Goal: Task Accomplishment & Management: Use online tool/utility

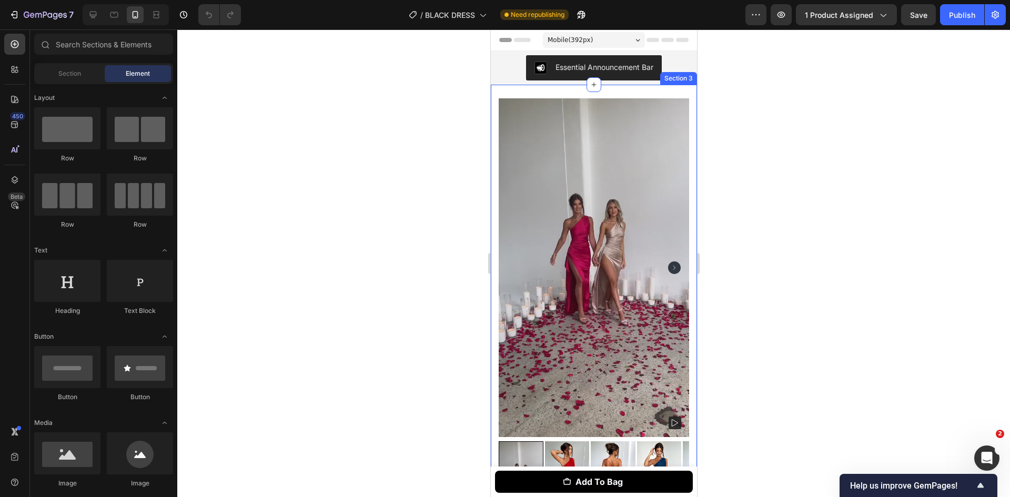
click at [662, 79] on div "Section 3" at bounding box center [678, 78] width 33 height 9
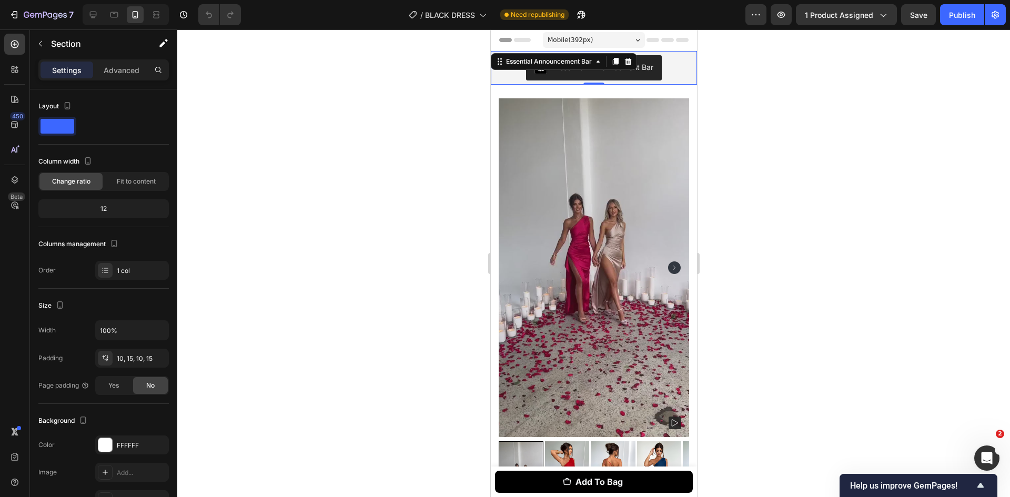
click at [668, 55] on div "Essential Announcement Bar" at bounding box center [593, 68] width 206 height 34
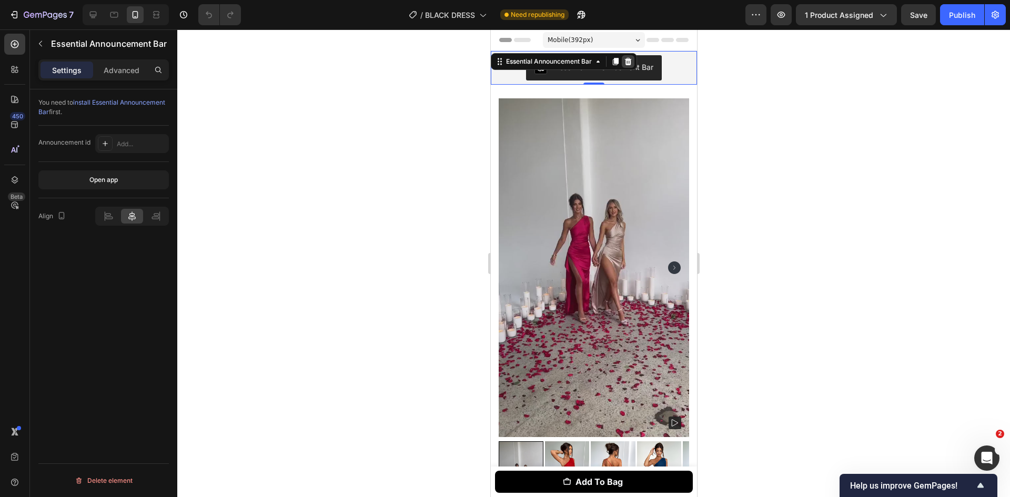
click at [628, 67] on div at bounding box center [627, 61] width 13 height 13
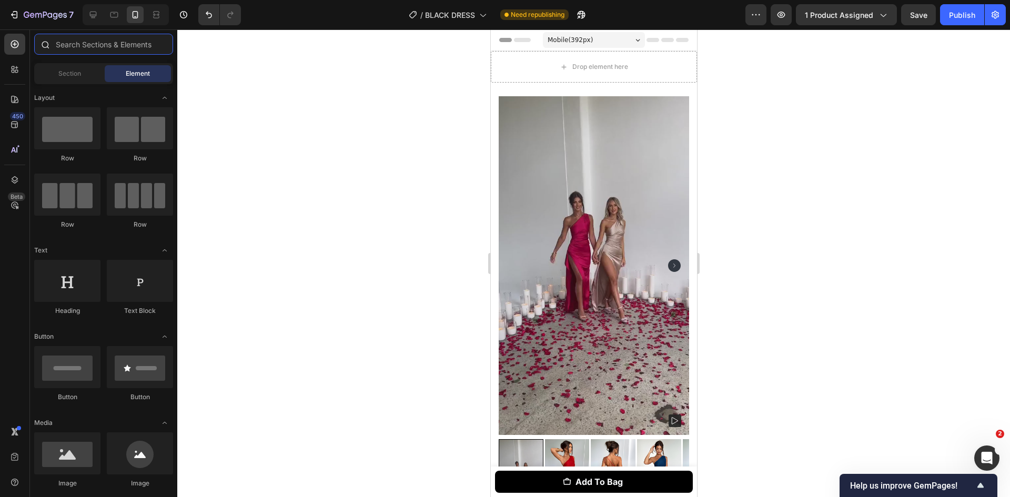
click at [72, 47] on input "text" at bounding box center [103, 44] width 139 height 21
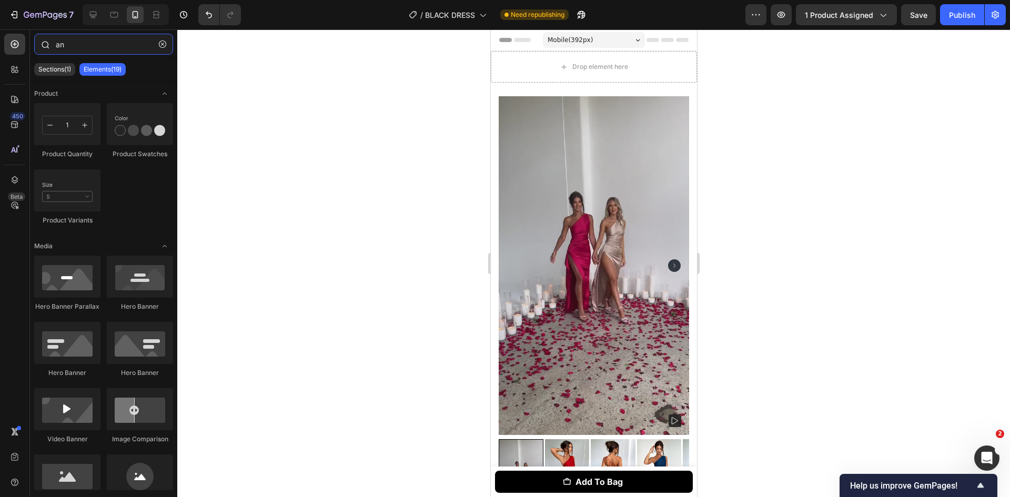
type input "a"
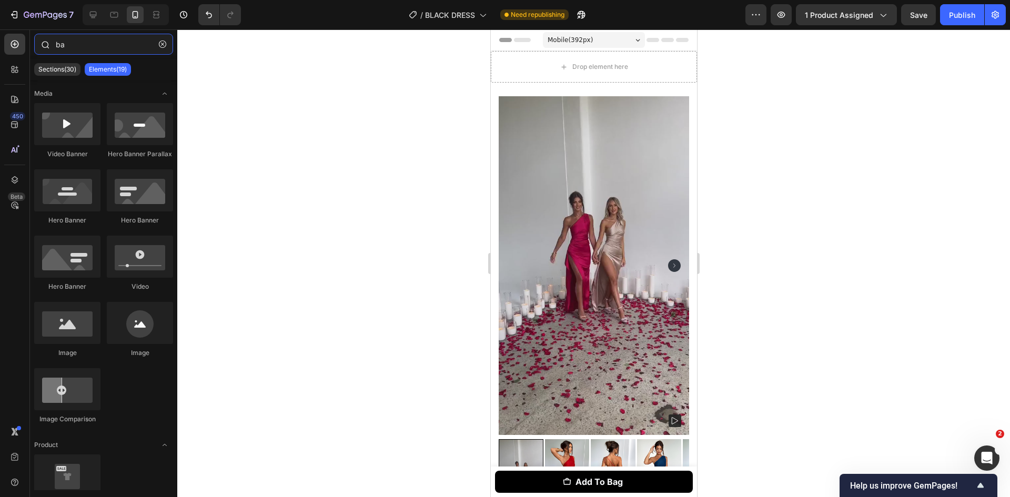
type input "b"
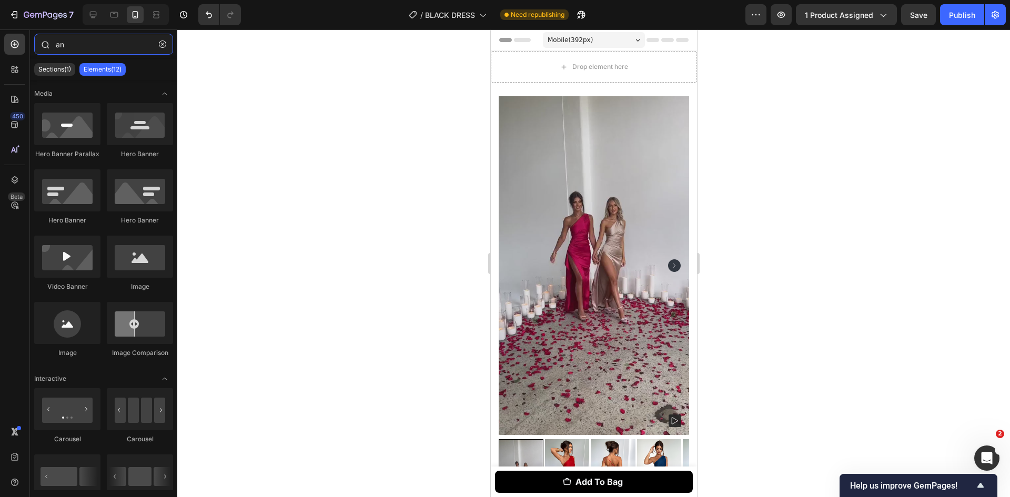
type input "a"
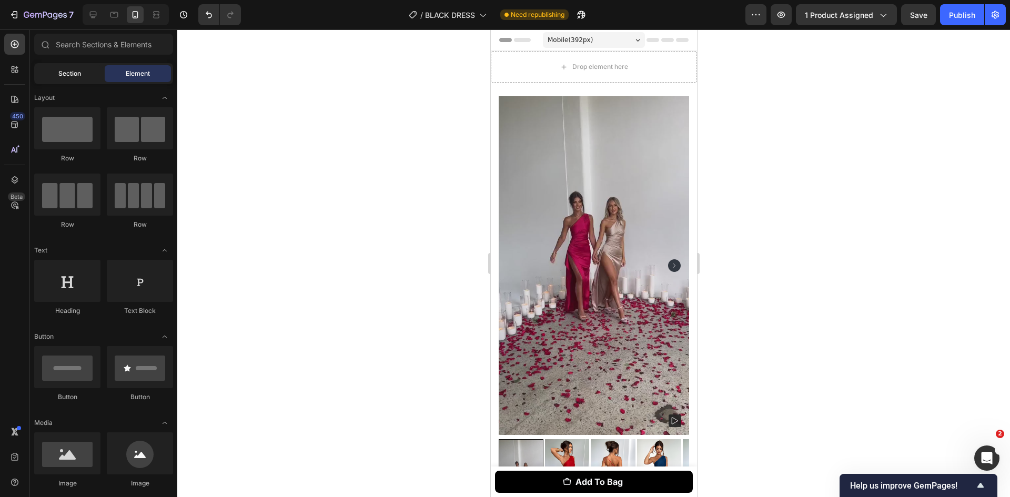
click at [79, 68] on div "Section" at bounding box center [69, 73] width 66 height 17
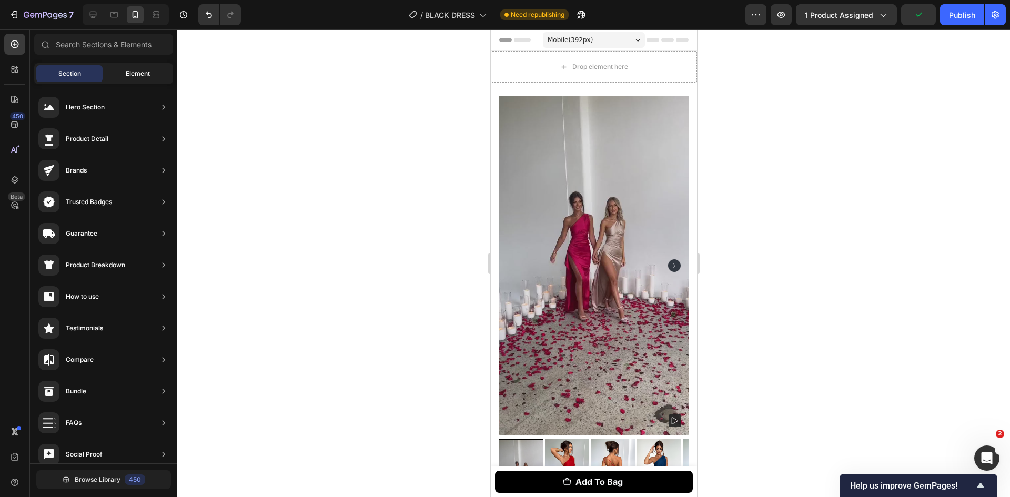
click at [113, 69] on div "Element" at bounding box center [138, 73] width 66 height 17
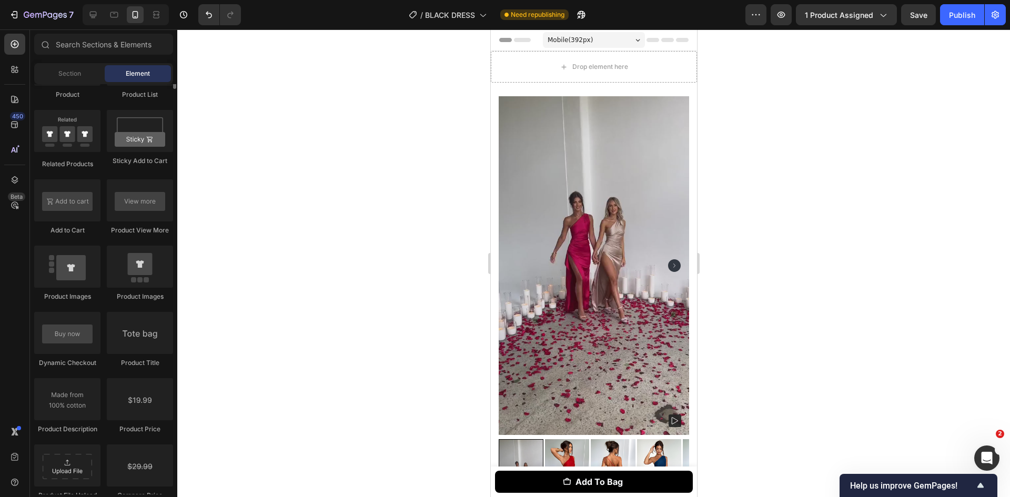
scroll to position [1189, 0]
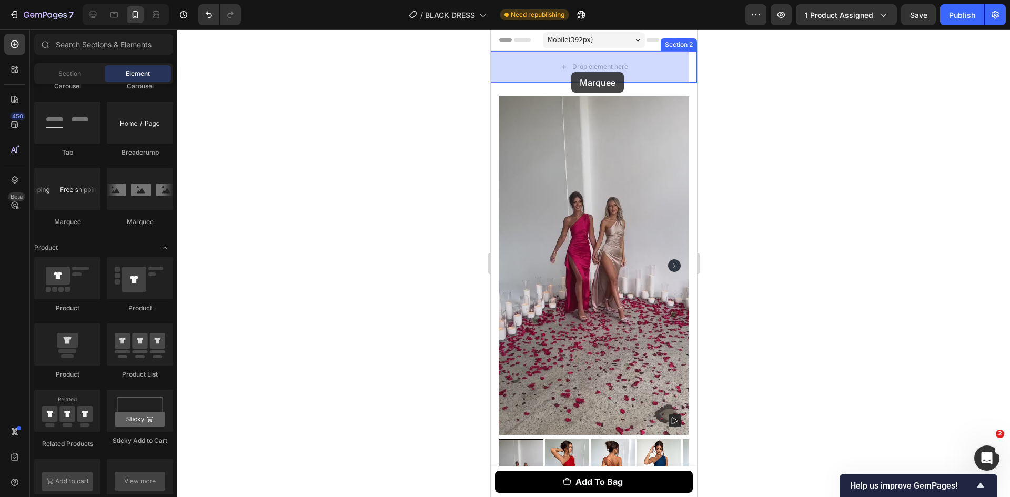
drag, startPoint x: 555, startPoint y: 226, endPoint x: 573, endPoint y: 75, distance: 152.4
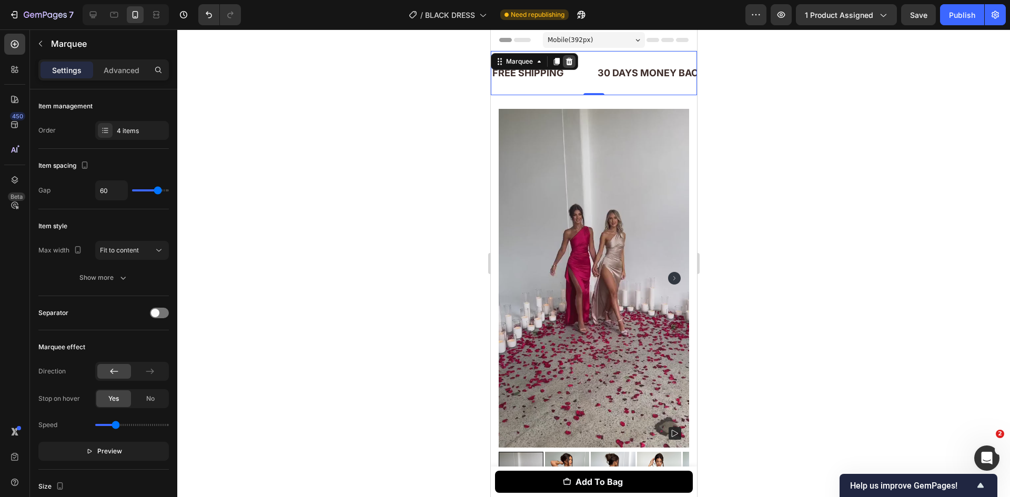
click at [573, 62] on div at bounding box center [568, 61] width 13 height 13
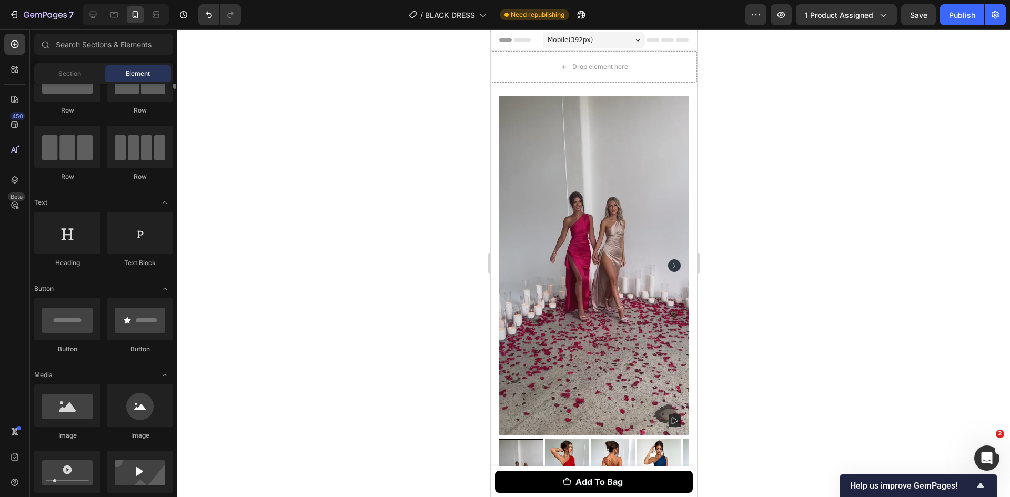
scroll to position [0, 0]
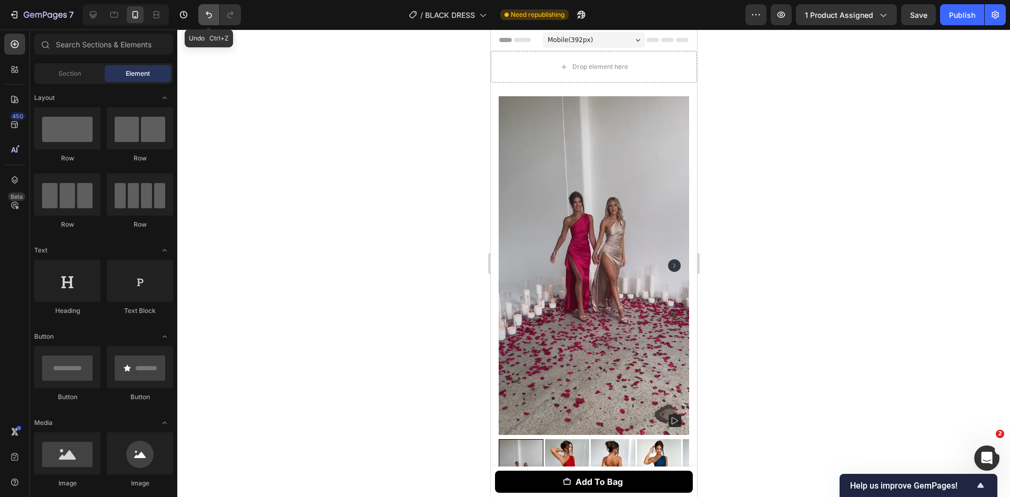
click at [202, 14] on button "Undo/Redo" at bounding box center [208, 14] width 21 height 21
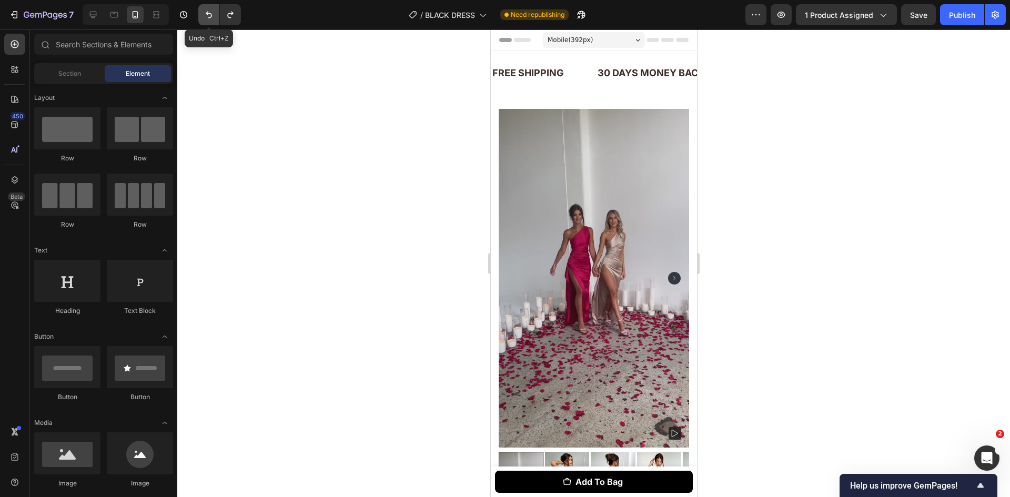
click at [202, 14] on button "Undo/Redo" at bounding box center [208, 14] width 21 height 21
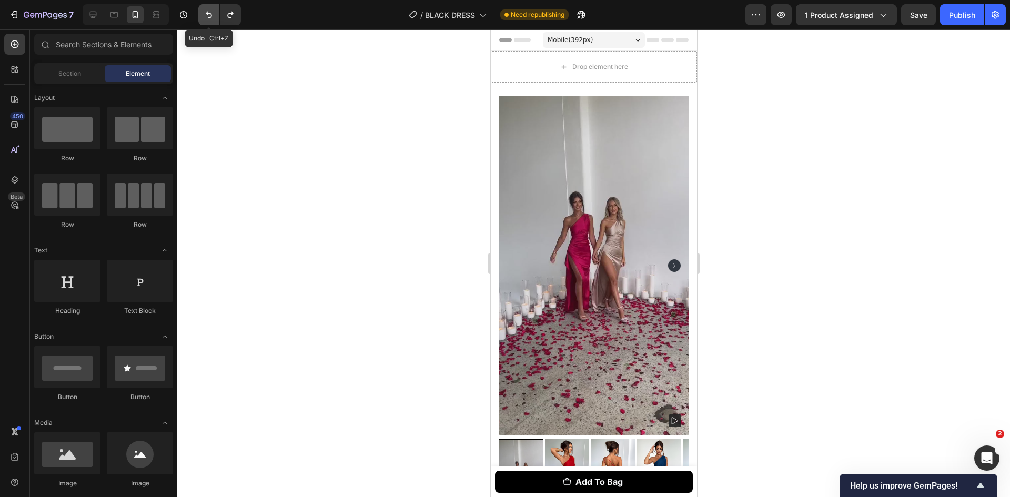
click at [202, 14] on button "Undo/Redo" at bounding box center [208, 14] width 21 height 21
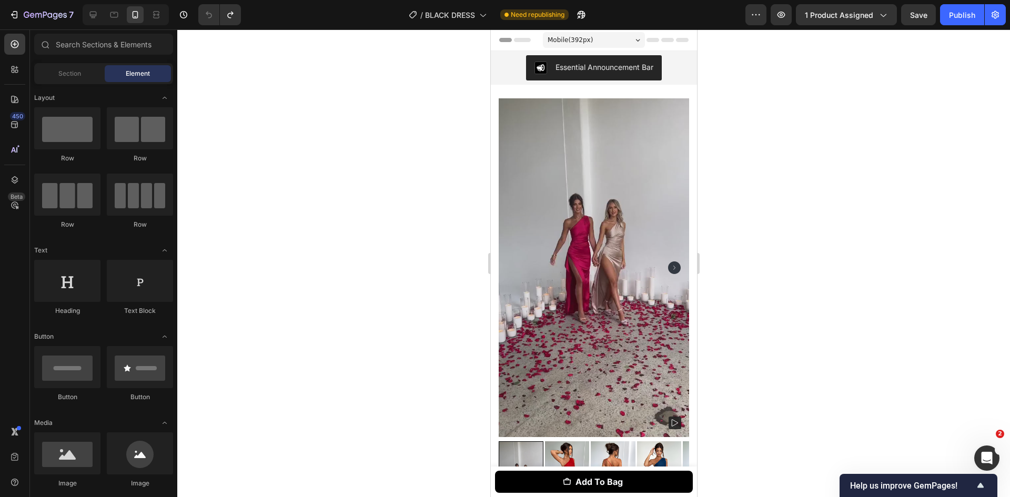
click at [511, 45] on div "Header" at bounding box center [515, 40] width 39 height 13
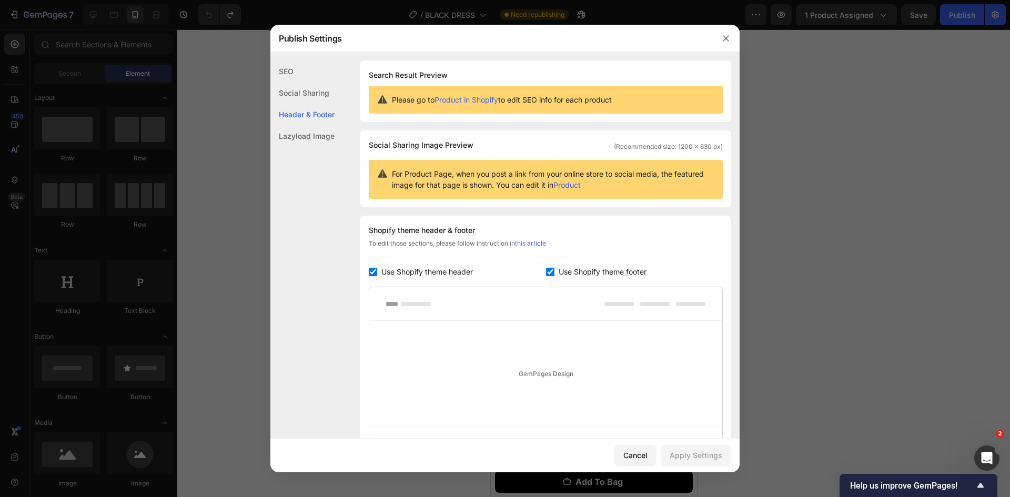
scroll to position [108, 0]
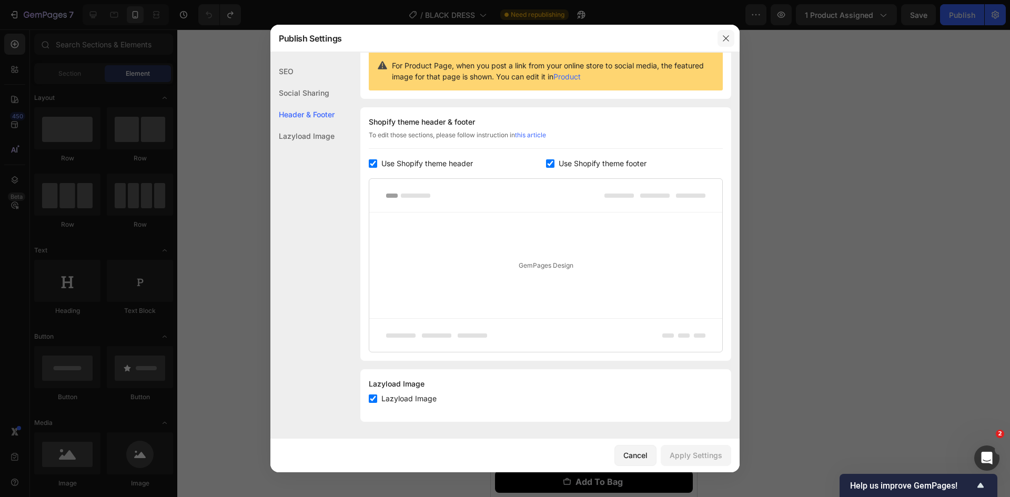
click at [725, 35] on icon "button" at bounding box center [725, 38] width 8 height 8
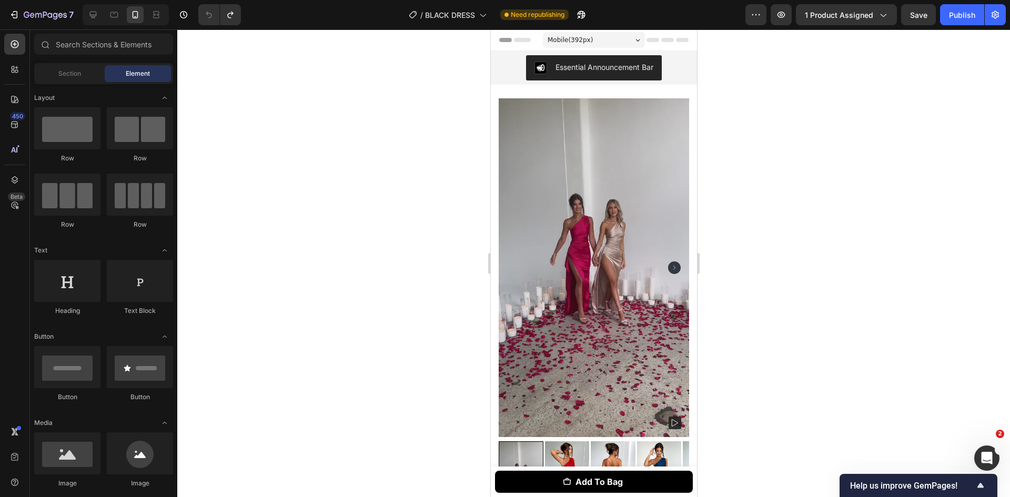
click at [582, 35] on span "Mobile ( 392 px)" at bounding box center [569, 40] width 45 height 11
click at [511, 42] on span "Header" at bounding box center [521, 40] width 23 height 11
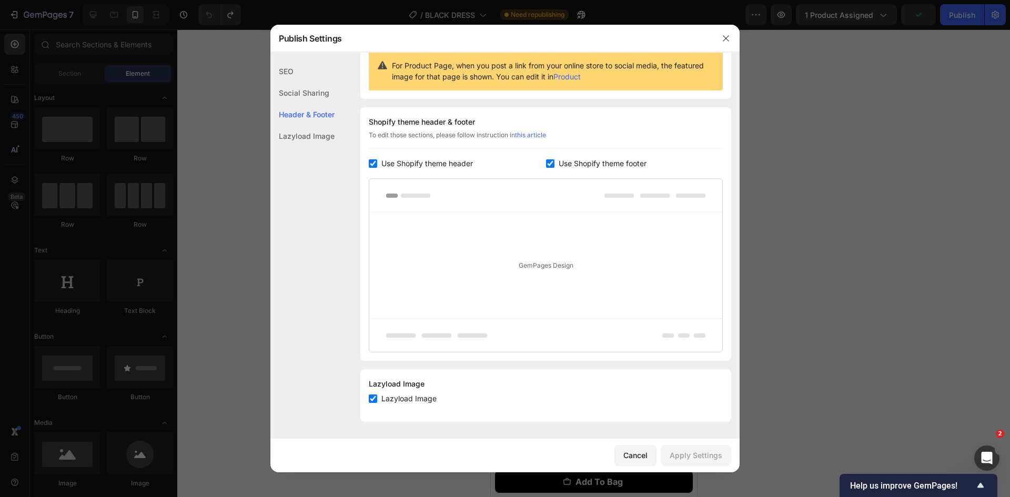
click at [729, 47] on div at bounding box center [725, 38] width 27 height 27
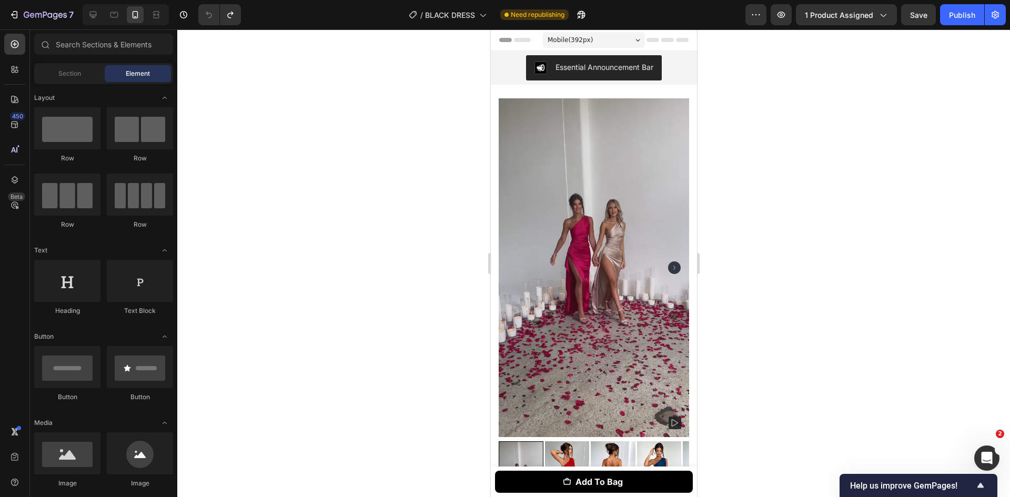
click at [687, 49] on div "Header" at bounding box center [593, 40] width 206 height 22
click at [683, 67] on div "Essential Announcement Bar" at bounding box center [593, 67] width 198 height 25
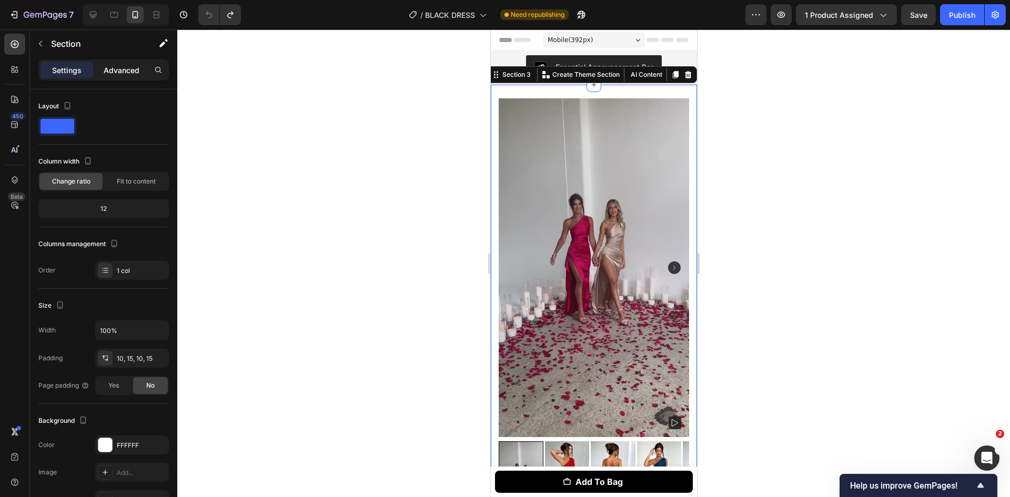
click at [103, 65] on div "Advanced" at bounding box center [121, 70] width 53 height 17
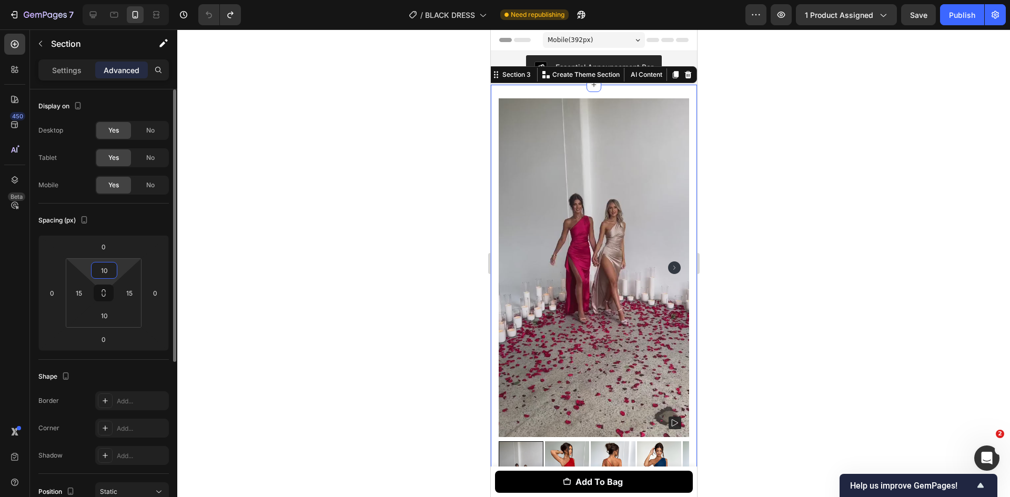
click at [101, 266] on input "10" at bounding box center [104, 270] width 21 height 16
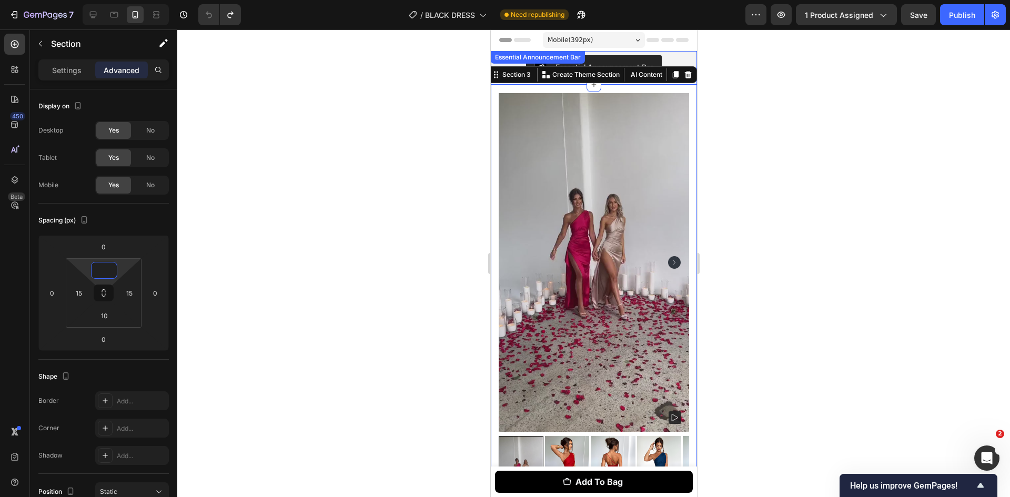
click at [676, 59] on div "Essential Announcement Bar" at bounding box center [593, 67] width 198 height 25
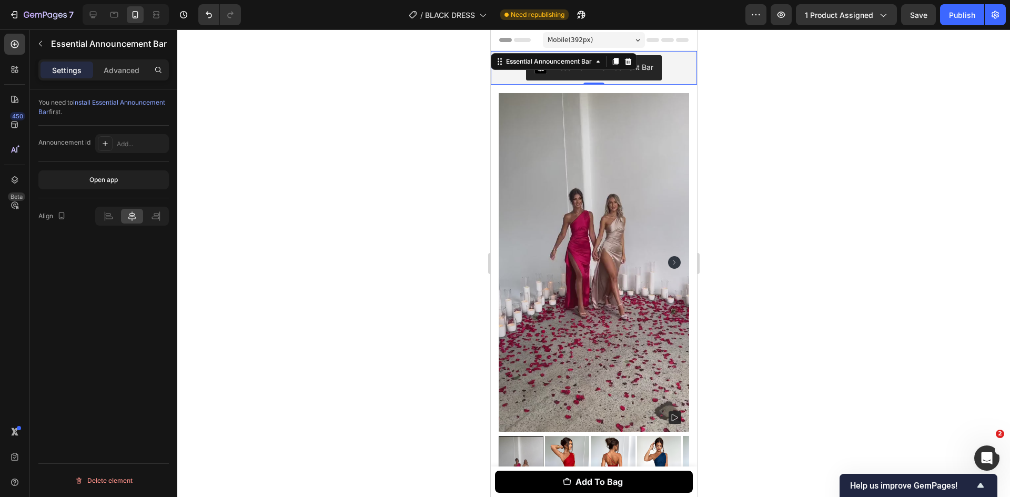
click at [678, 44] on div "Header" at bounding box center [592, 39] width 189 height 21
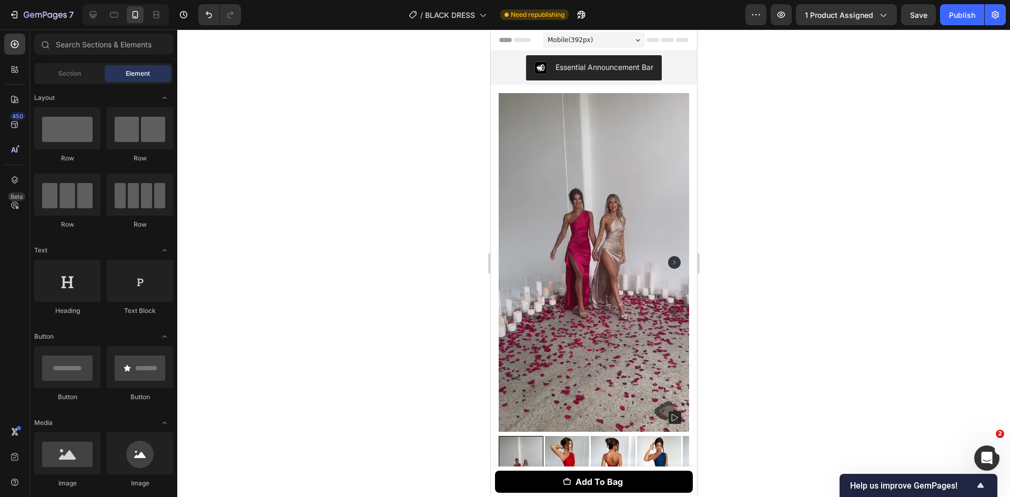
click at [678, 43] on div "Header" at bounding box center [592, 39] width 189 height 21
click at [661, 42] on icon at bounding box center [666, 40] width 13 height 4
click at [660, 40] on icon at bounding box center [666, 40] width 13 height 4
click at [953, 27] on div "7 Version history / BLACK DRESS Need republishing Preview 1 product assigned Sa…" at bounding box center [505, 15] width 1010 height 30
click at [954, 26] on div "7 Version history / BLACK DRESS Need republishing Preview 1 product assigned Sa…" at bounding box center [505, 15] width 1010 height 30
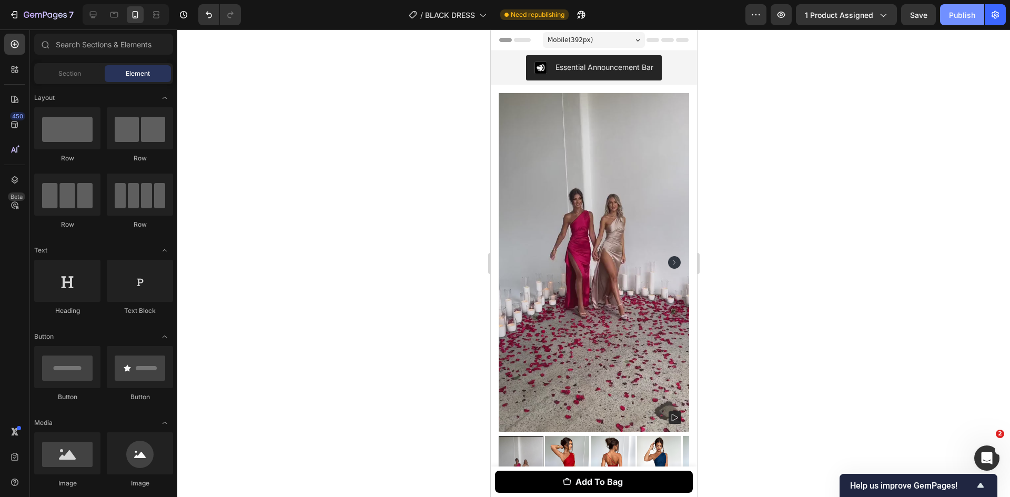
click at [954, 21] on button "Publish" at bounding box center [962, 14] width 44 height 21
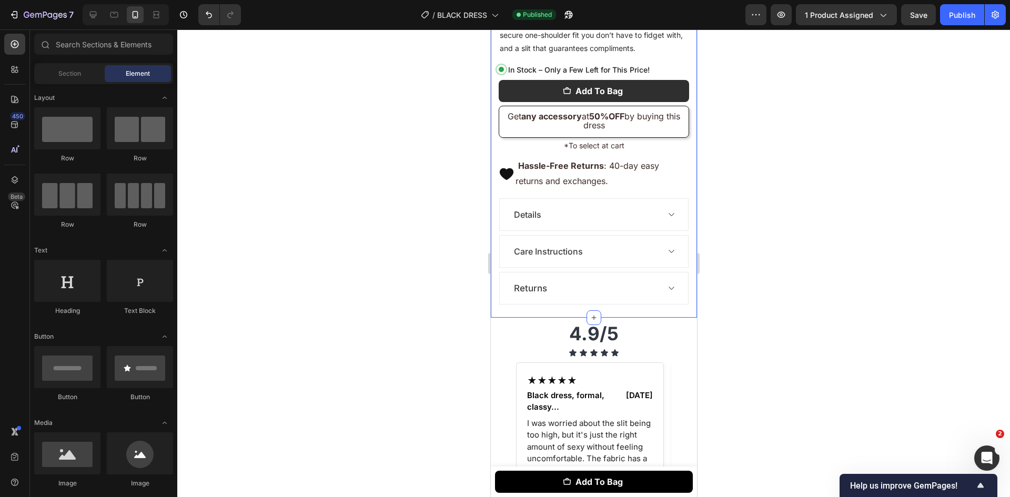
scroll to position [841, 0]
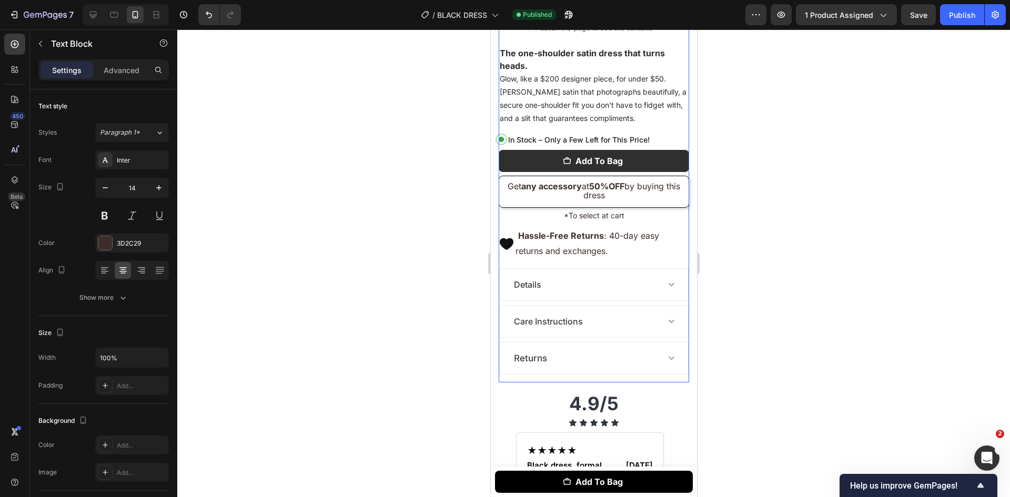
click at [591, 209] on p "*To select at cart" at bounding box center [593, 215] width 188 height 13
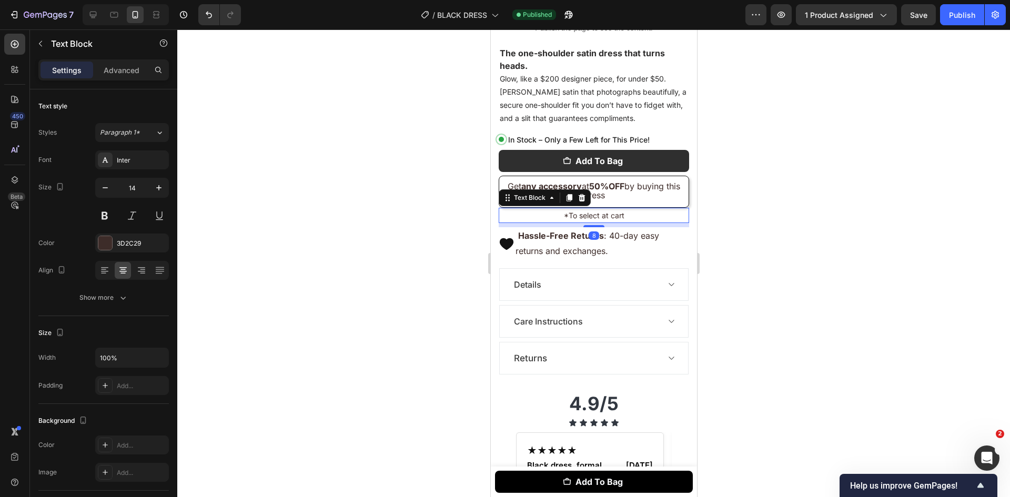
click at [603, 228] on p "Hassle-Free Returns : 40-day easy returns and exchanges." at bounding box center [601, 243] width 172 height 30
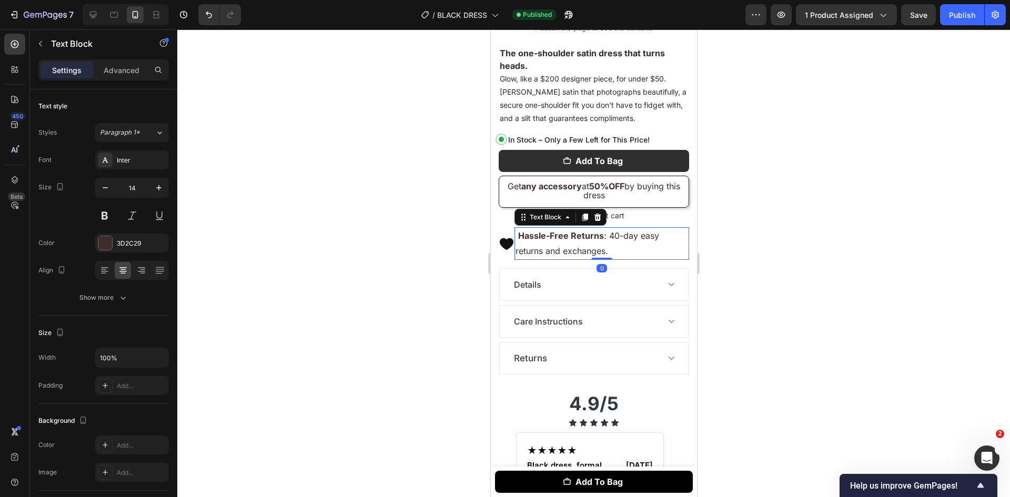
click at [614, 209] on p "*To select at cart" at bounding box center [593, 215] width 188 height 13
drag, startPoint x: 597, startPoint y: 203, endPoint x: 597, endPoint y: 198, distance: 5.8
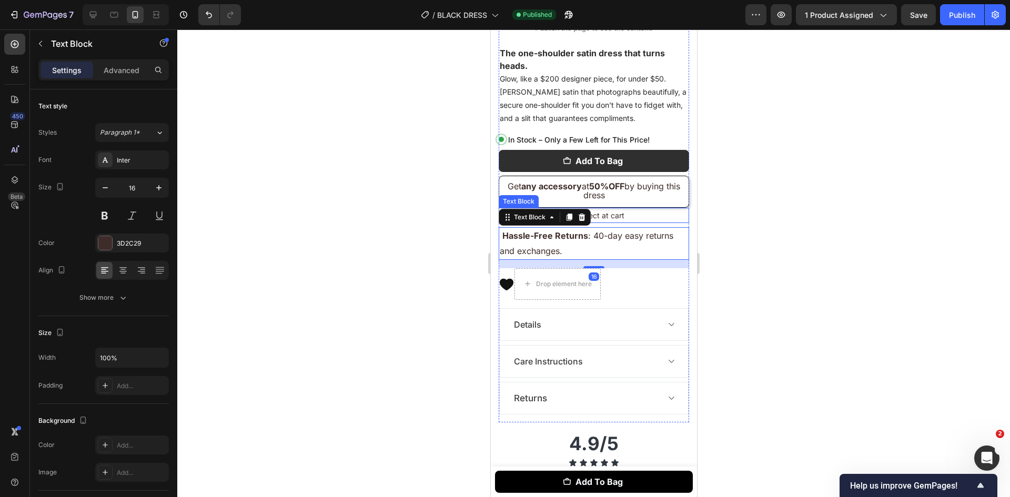
click at [613, 209] on p "*To select at cart" at bounding box center [593, 215] width 188 height 13
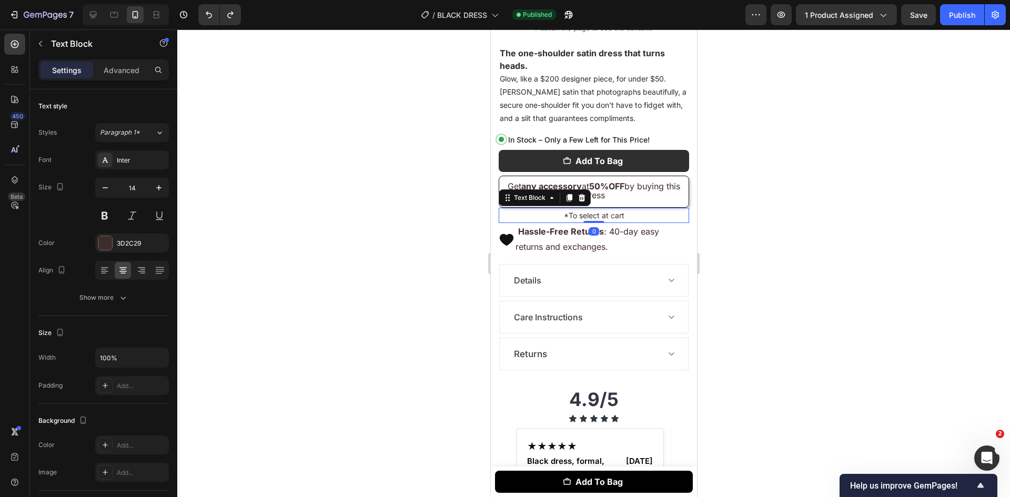
drag, startPoint x: 591, startPoint y: 201, endPoint x: 594, endPoint y: 194, distance: 7.3
click at [594, 208] on div "*To select at cart Text Block 0" at bounding box center [593, 215] width 190 height 15
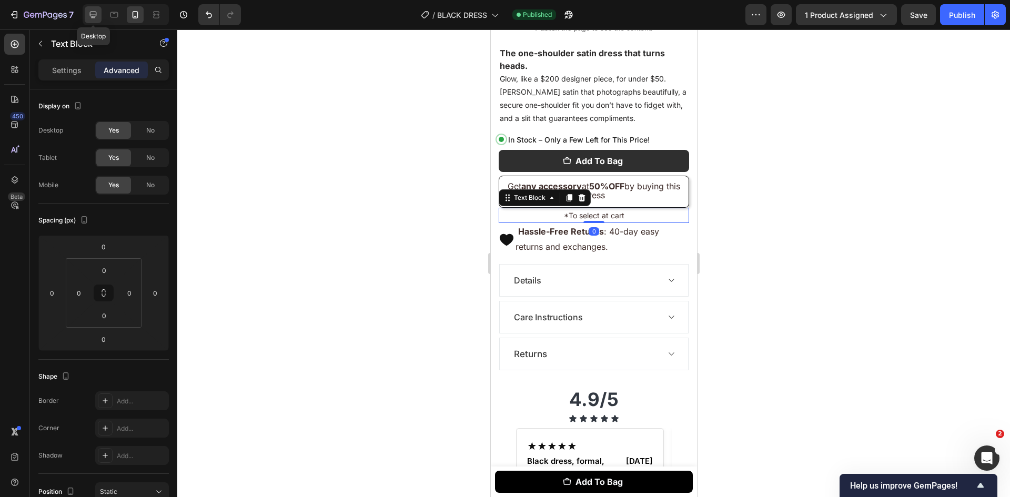
click at [92, 7] on div at bounding box center [93, 14] width 17 height 17
type input "16"
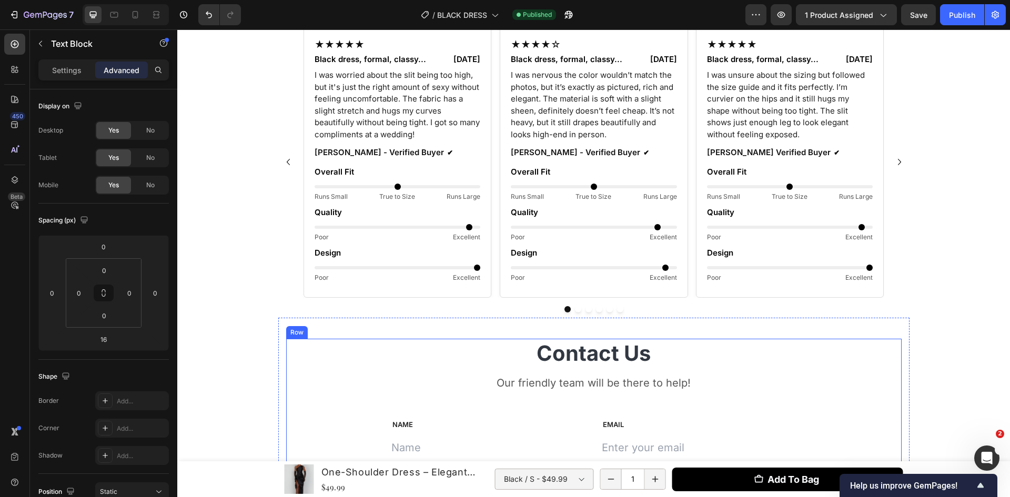
scroll to position [390, 0]
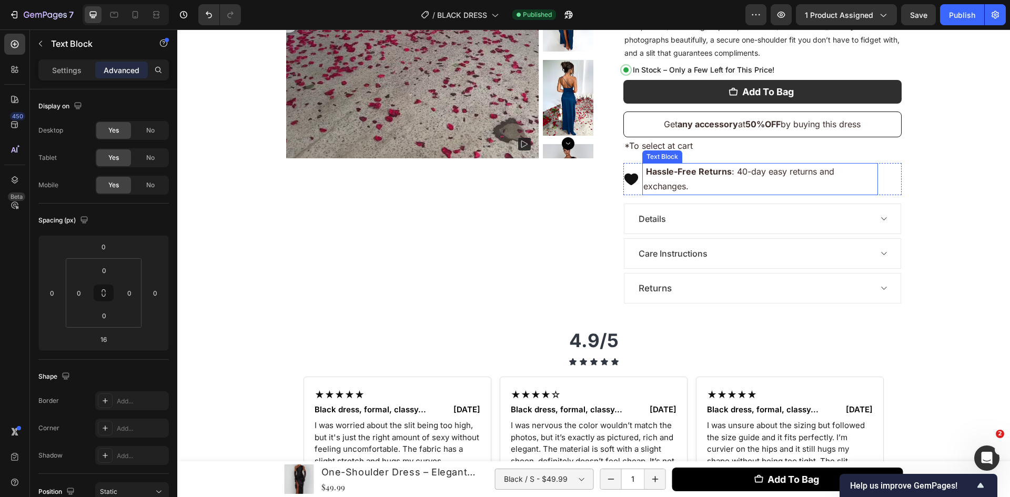
click at [698, 142] on p "*To select at cart" at bounding box center [762, 145] width 276 height 15
click at [704, 159] on div "One-Shoulder Dress – Elegant High Slit Product Title From parties to weddings, …" at bounding box center [762, 11] width 278 height 605
click at [717, 148] on p "*To select at cart" at bounding box center [762, 145] width 276 height 15
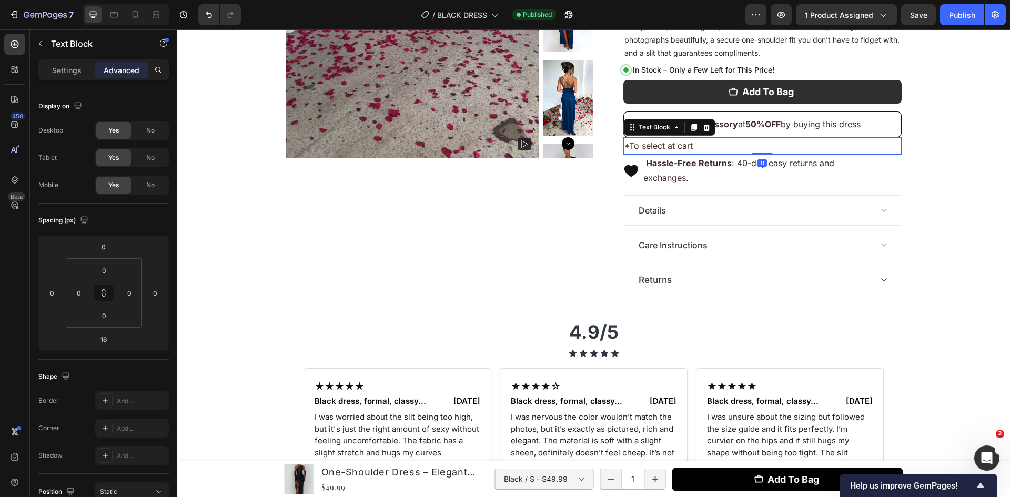
drag, startPoint x: 759, startPoint y: 161, endPoint x: 770, endPoint y: 140, distance: 24.0
click at [770, 140] on div "*To select at cart Text Block 0" at bounding box center [762, 145] width 278 height 17
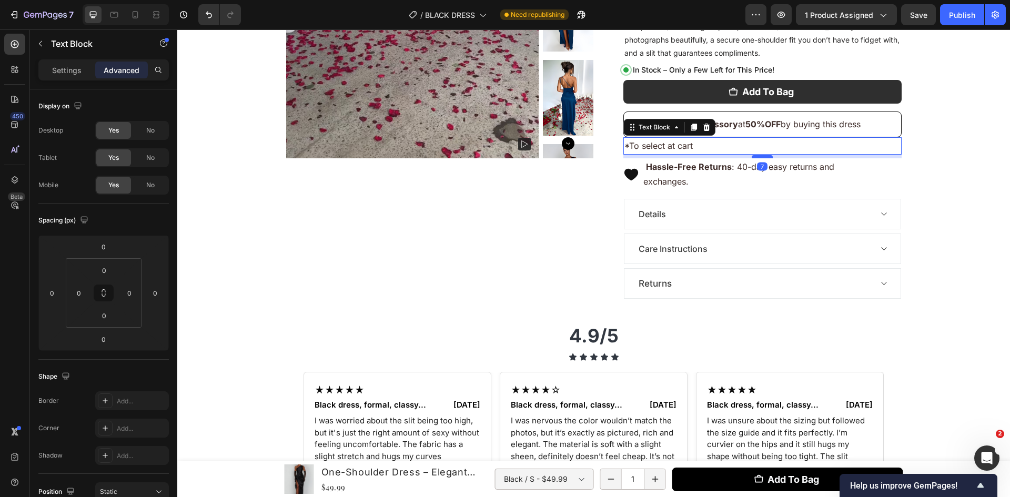
click at [760, 157] on div at bounding box center [761, 156] width 21 height 3
click at [139, 17] on icon at bounding box center [135, 14] width 11 height 11
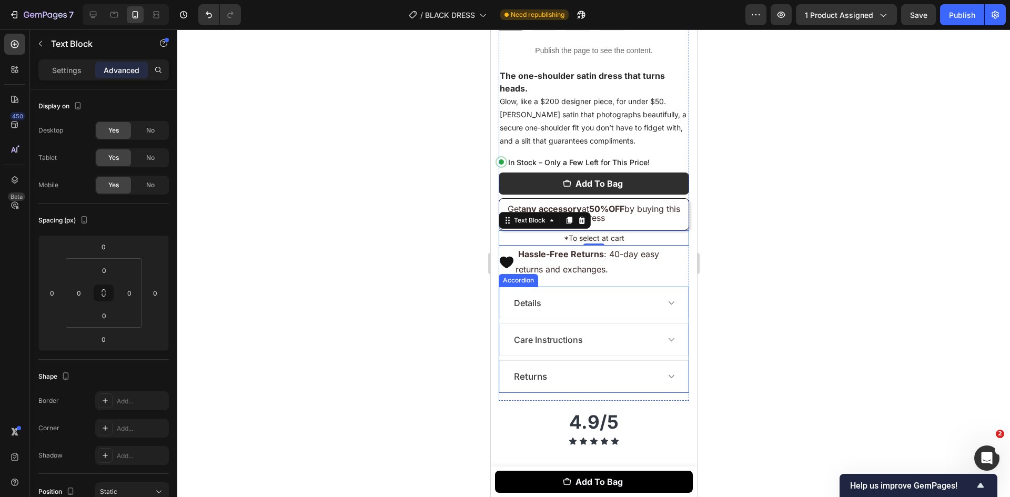
scroll to position [749, 0]
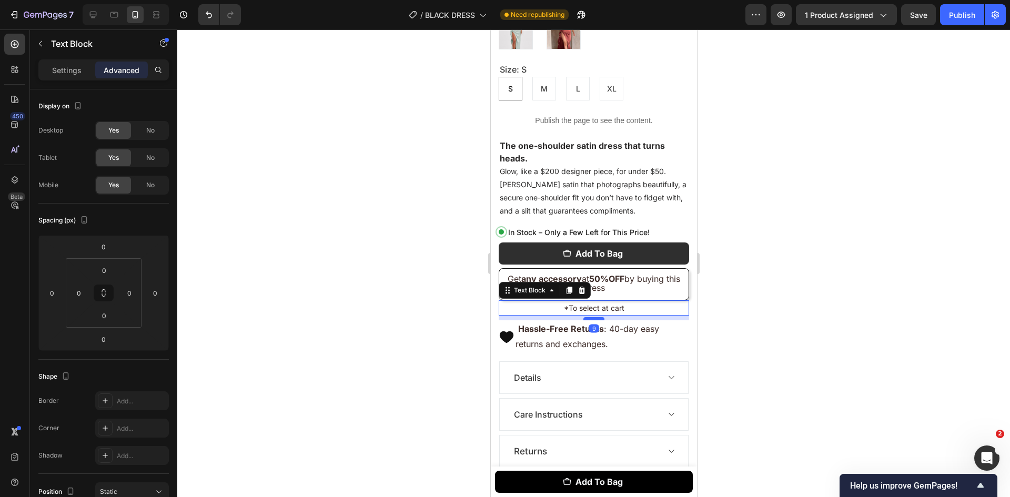
click at [589, 317] on div at bounding box center [593, 318] width 21 height 3
type input "9"
click at [968, 22] on button "Publish" at bounding box center [962, 14] width 44 height 21
